Goal: Task Accomplishment & Management: Manage account settings

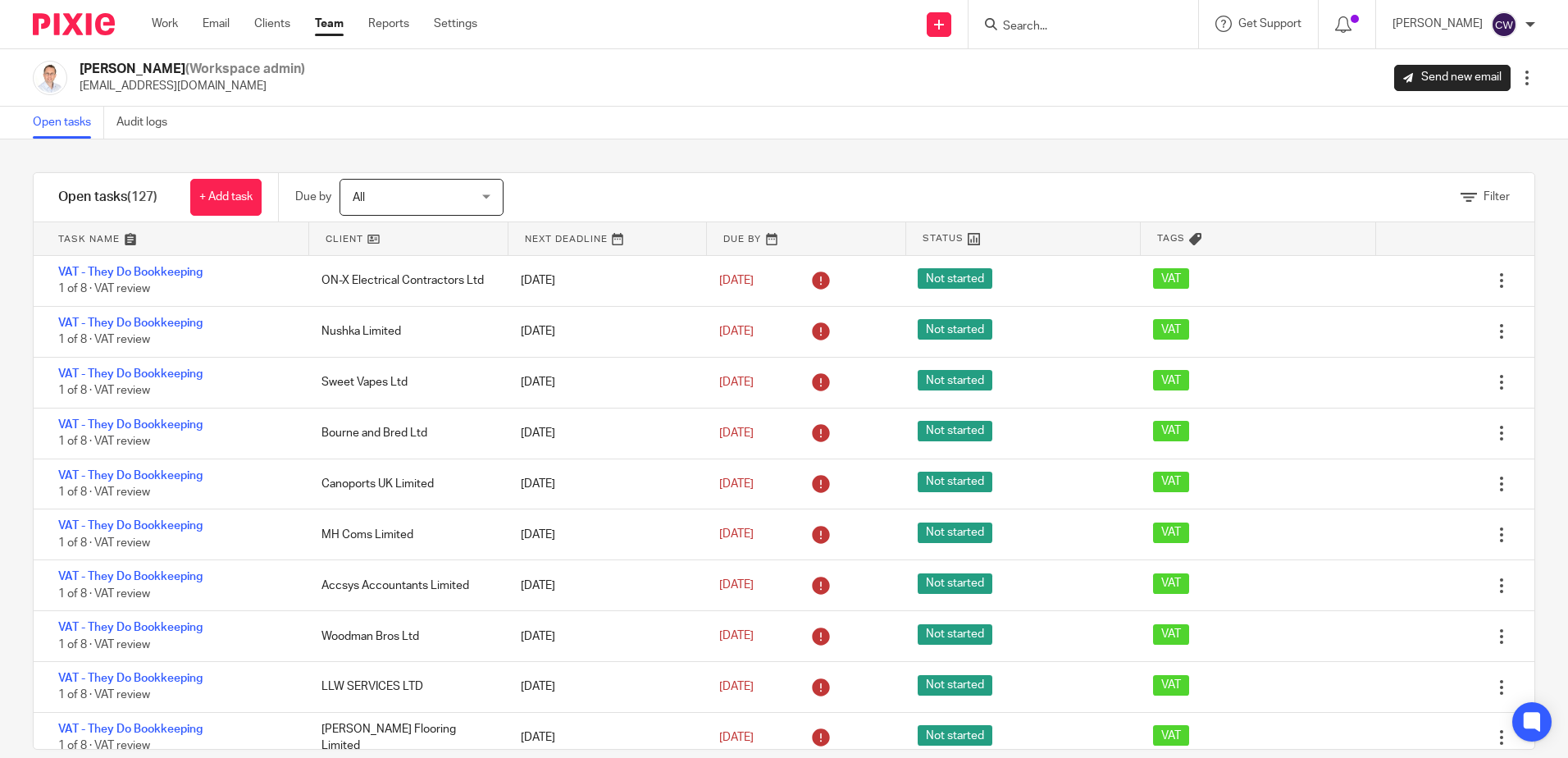
click at [1024, 27] on input "Search" at bounding box center [1075, 26] width 148 height 15
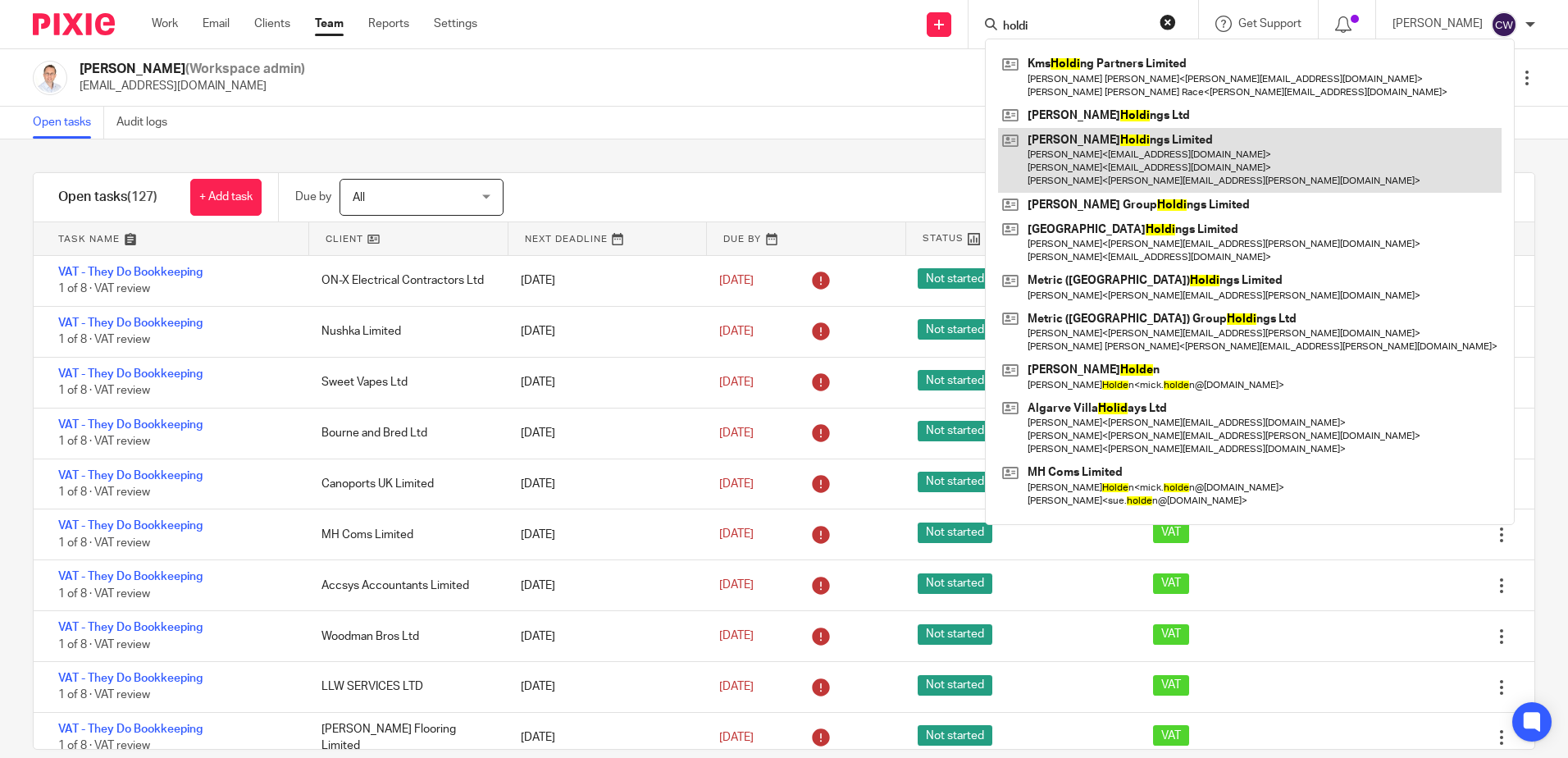
type input "holdi"
click at [1159, 143] on link at bounding box center [1250, 161] width 503 height 65
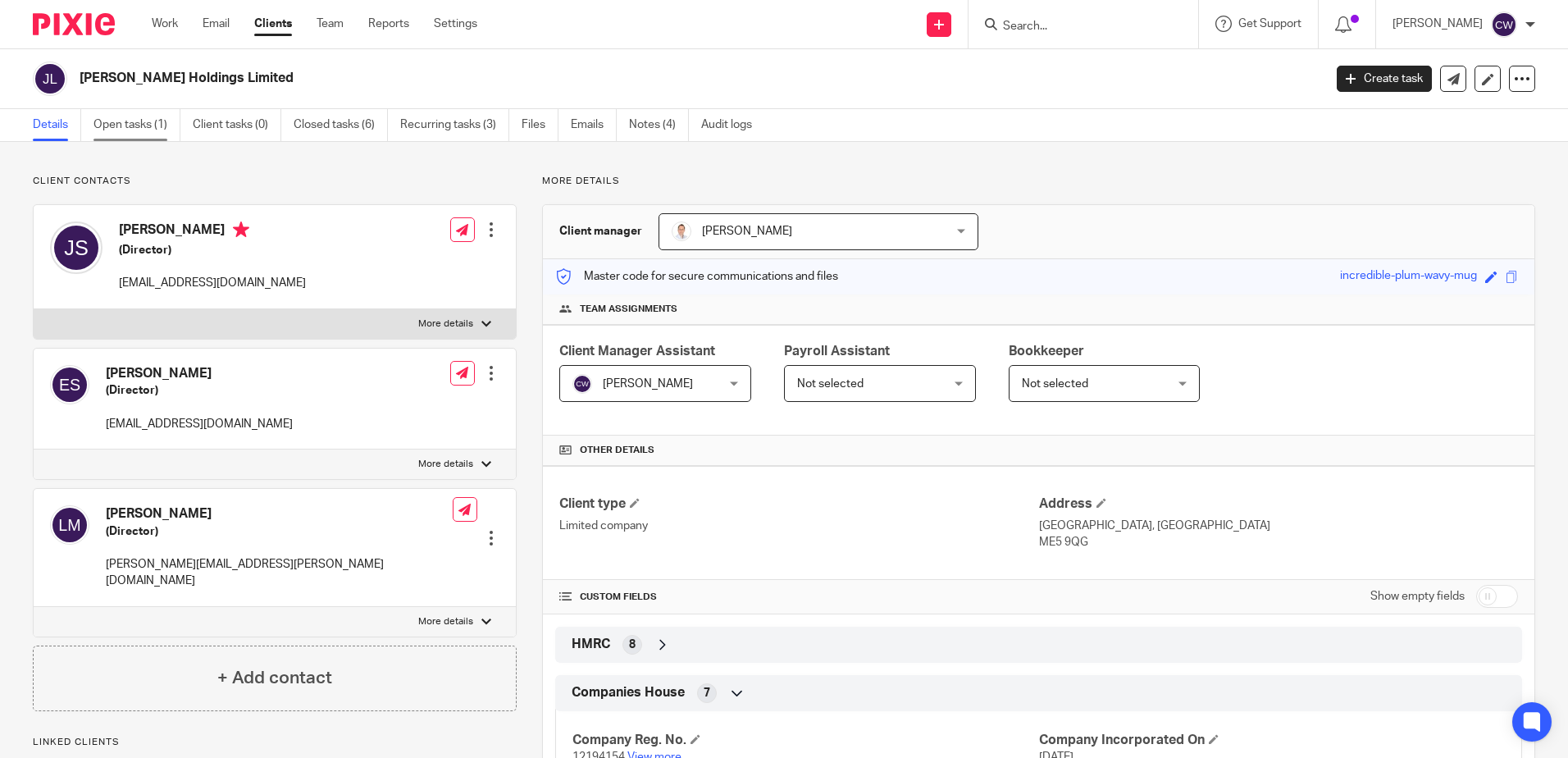
click at [126, 123] on link "Open tasks (1)" at bounding box center [137, 124] width 87 height 32
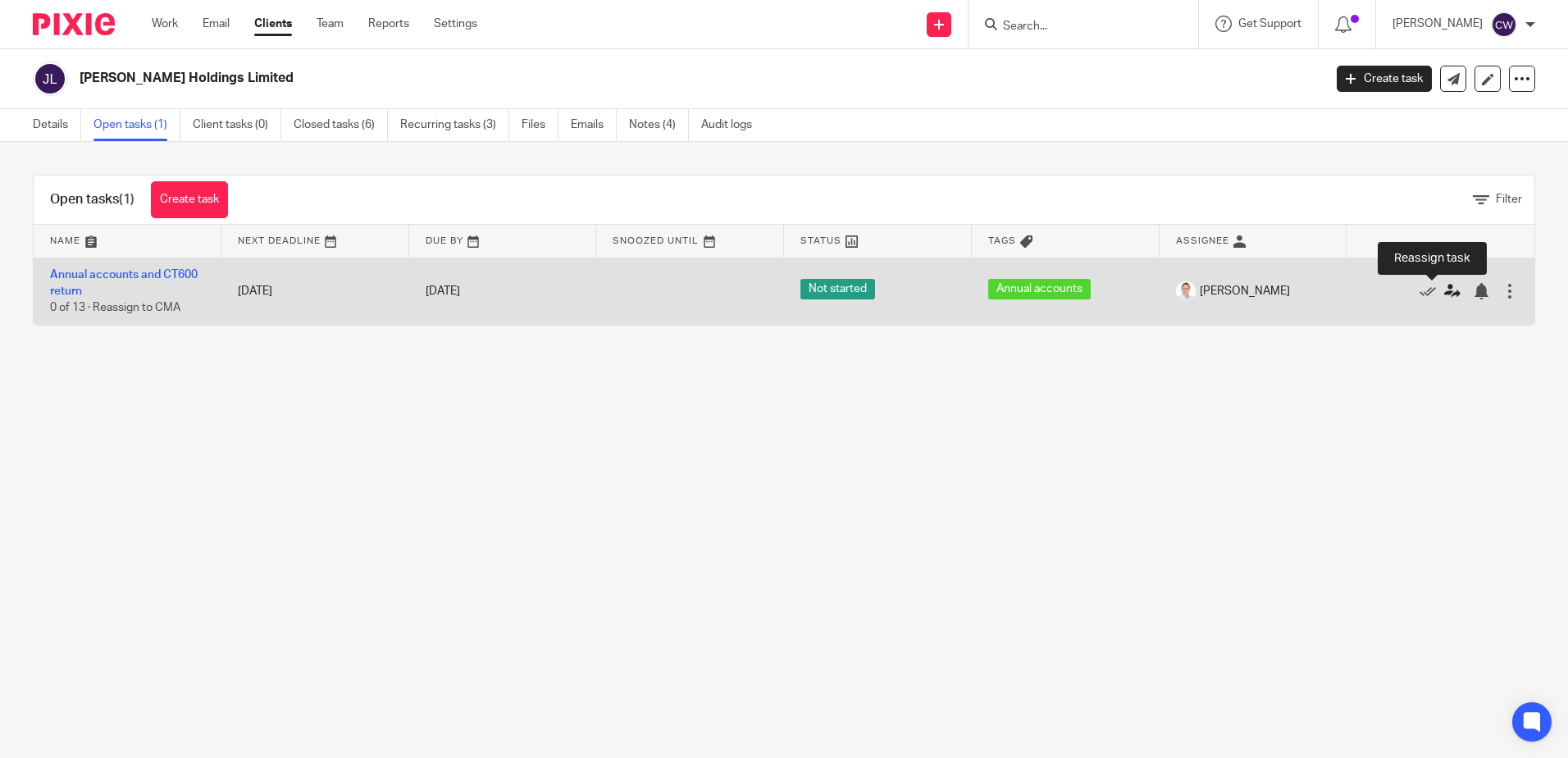
click at [1444, 291] on icon at bounding box center [1452, 291] width 17 height 17
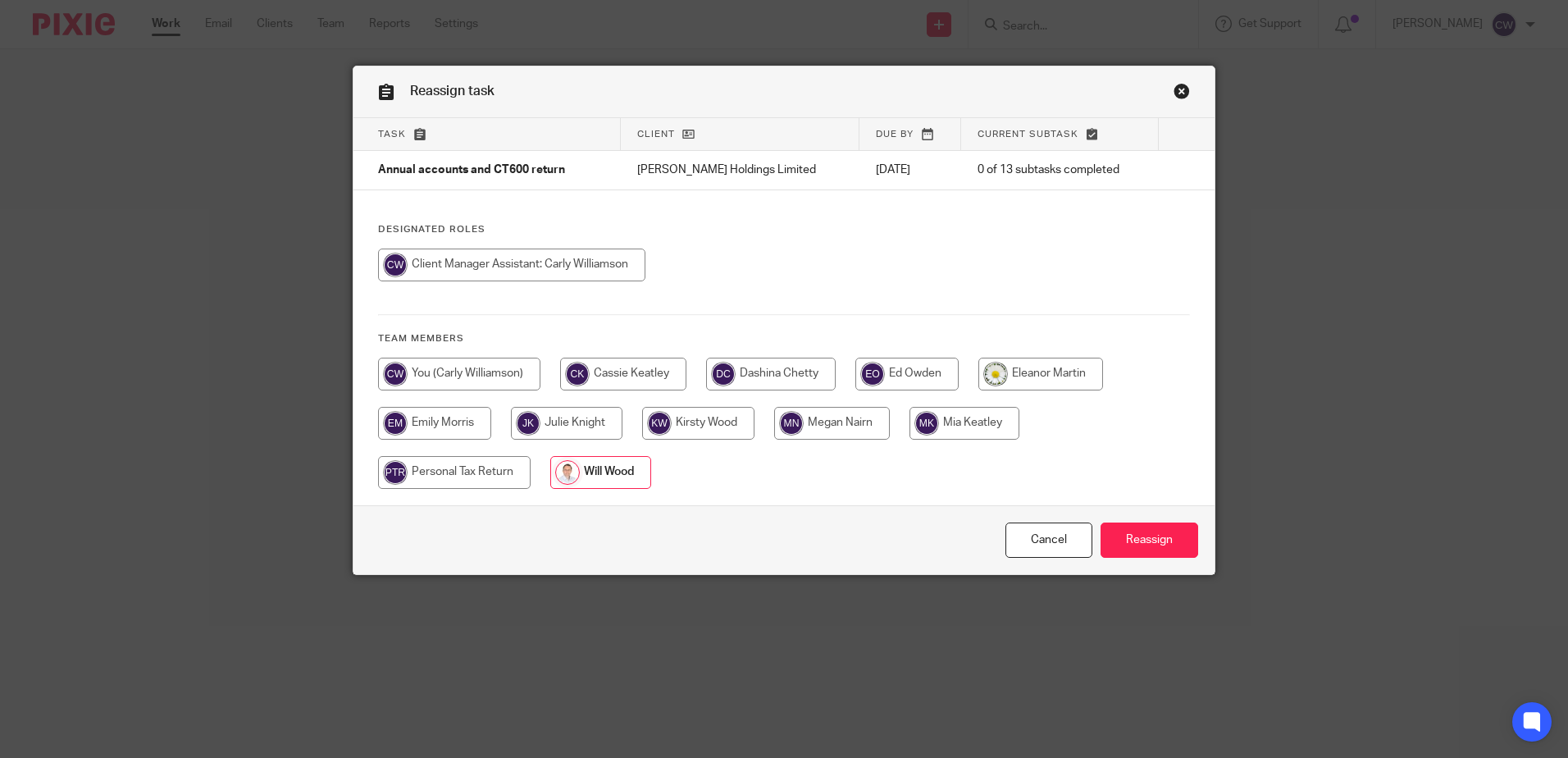
click at [497, 265] on input "radio" at bounding box center [511, 265] width 267 height 33
radio input "true"
click at [1176, 555] on input "Reassign" at bounding box center [1149, 541] width 98 height 35
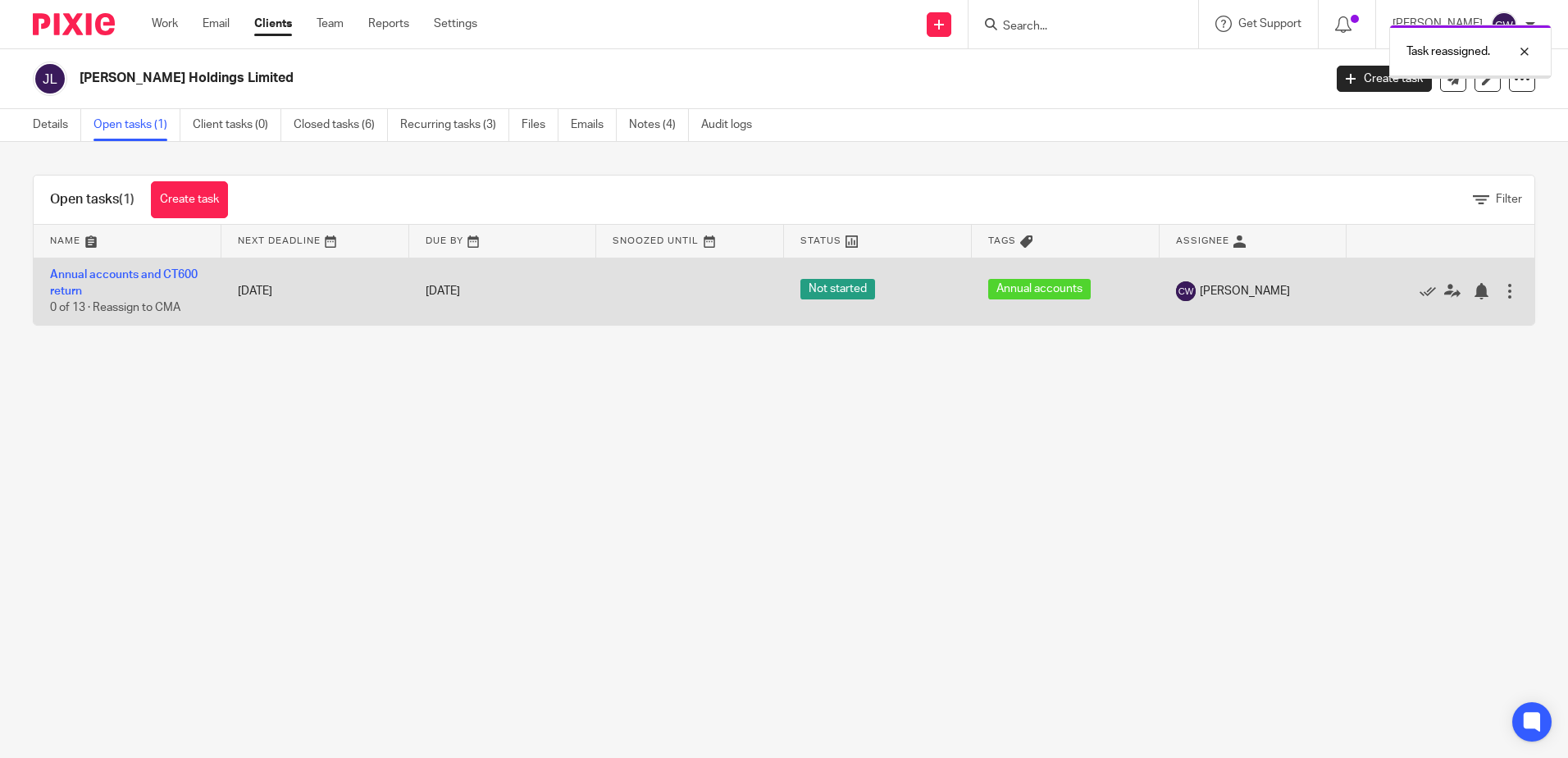
click at [230, 279] on td "[DATE]" at bounding box center [315, 291] width 188 height 68
click at [176, 278] on link "Annual accounts and CT600 return" at bounding box center [123, 283] width 148 height 27
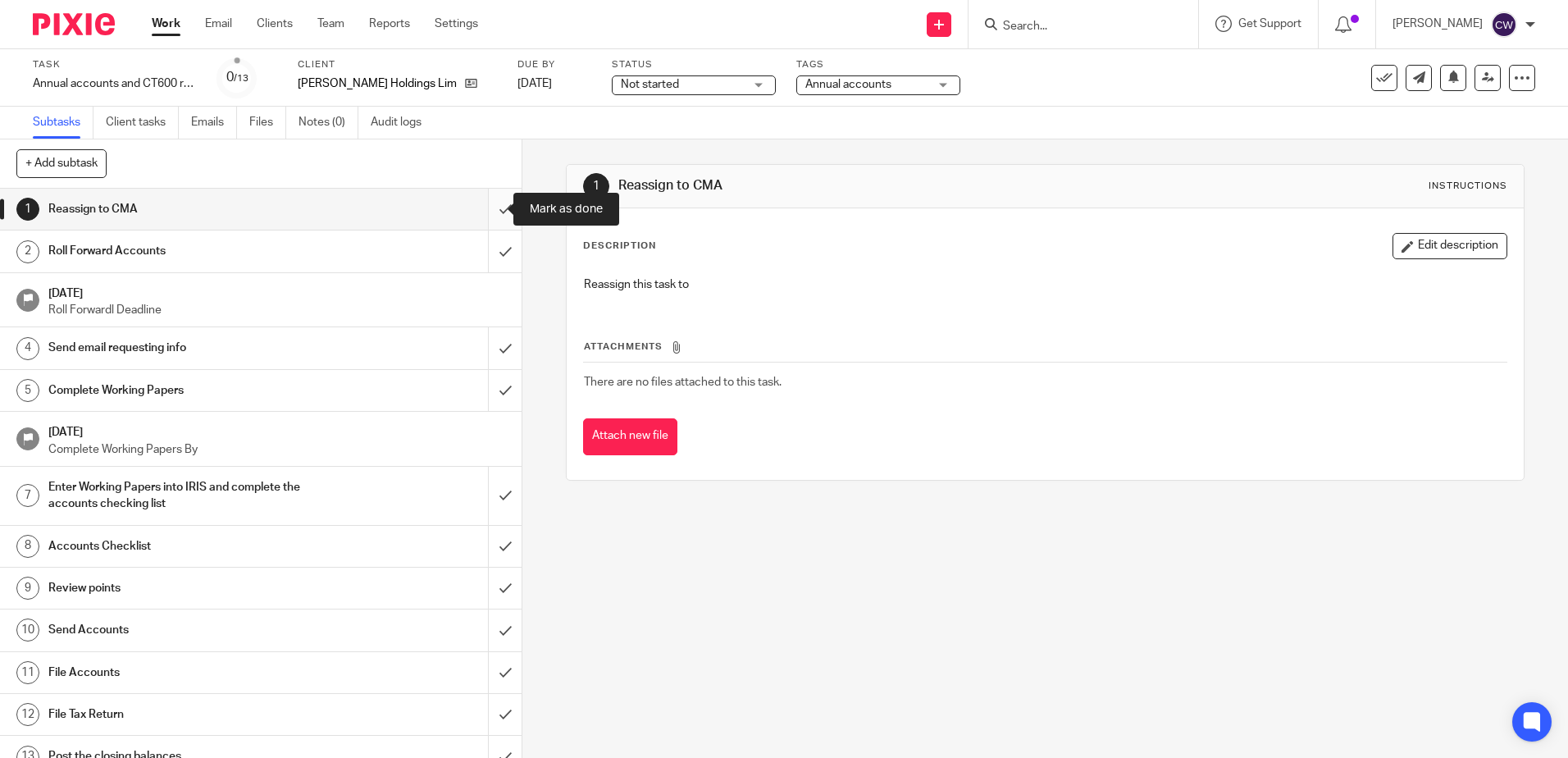
click at [483, 213] on input "submit" at bounding box center [260, 210] width 522 height 41
click at [484, 257] on input "submit" at bounding box center [260, 251] width 522 height 41
